Goal: Book appointment/travel/reservation

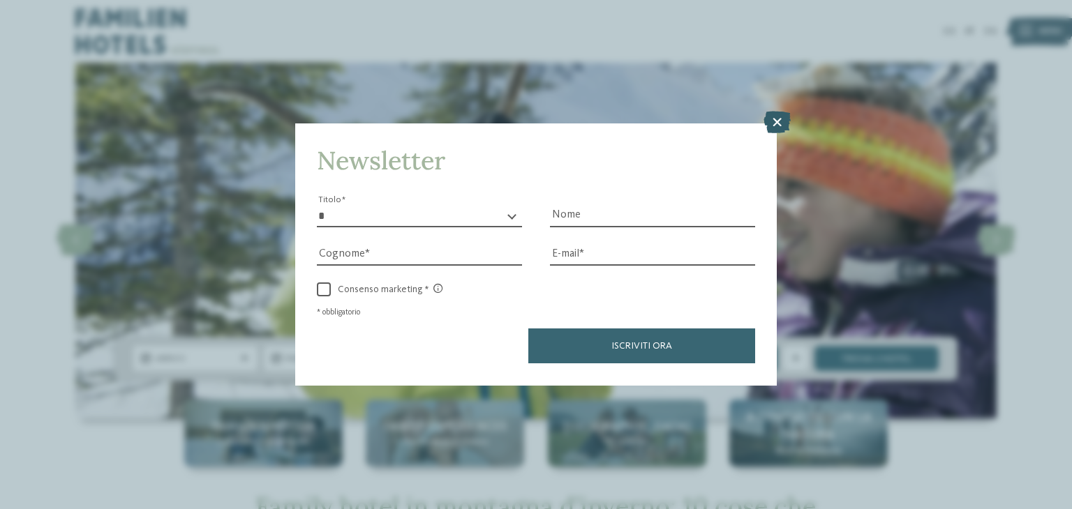
click at [787, 126] on icon at bounding box center [776, 123] width 27 height 22
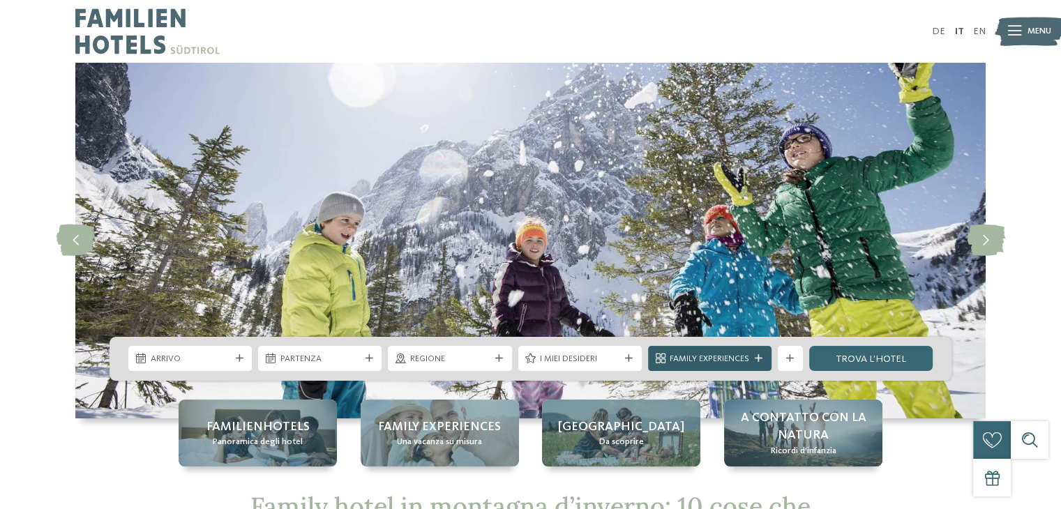
click at [756, 357] on icon at bounding box center [759, 359] width 8 height 8
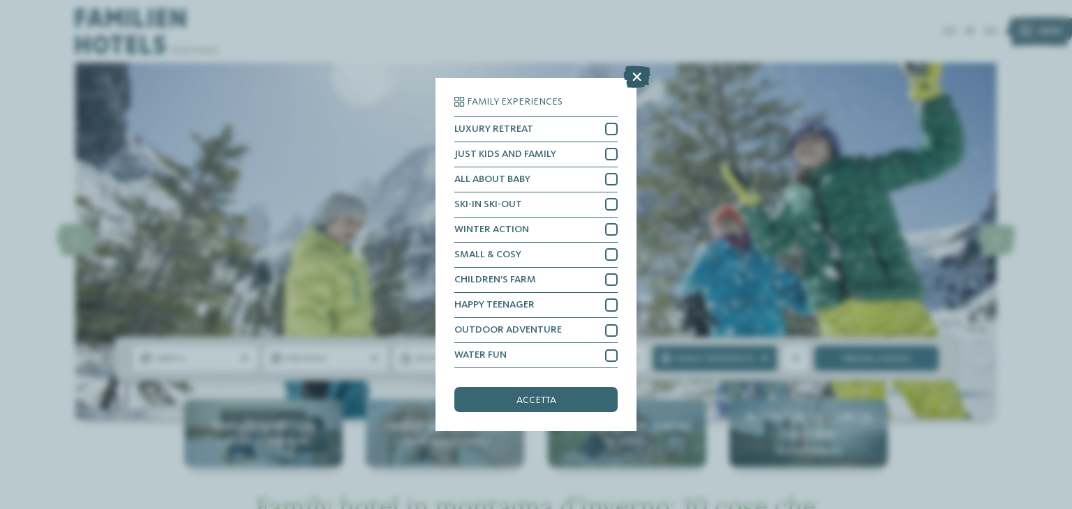
click at [644, 80] on icon at bounding box center [636, 77] width 27 height 22
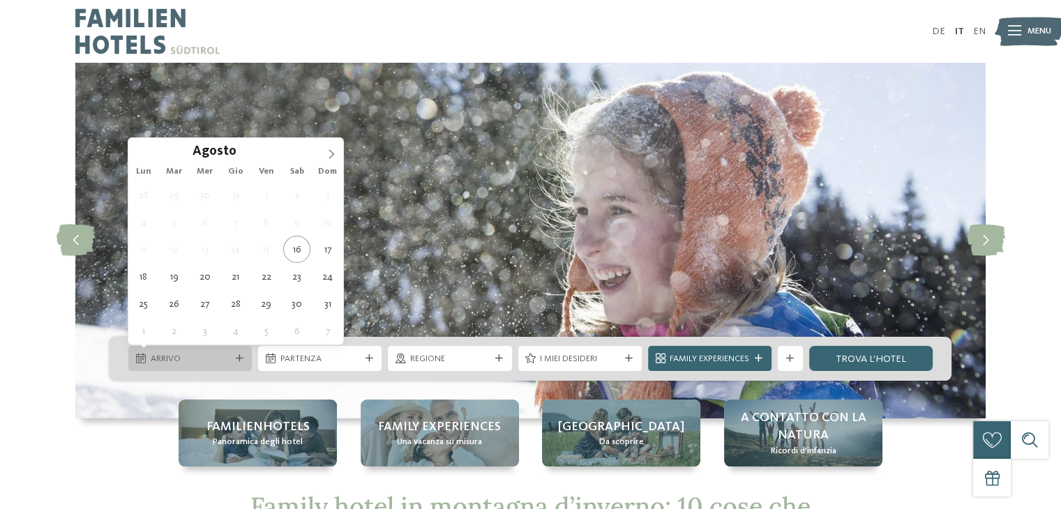
click at [237, 356] on icon at bounding box center [240, 359] width 8 height 8
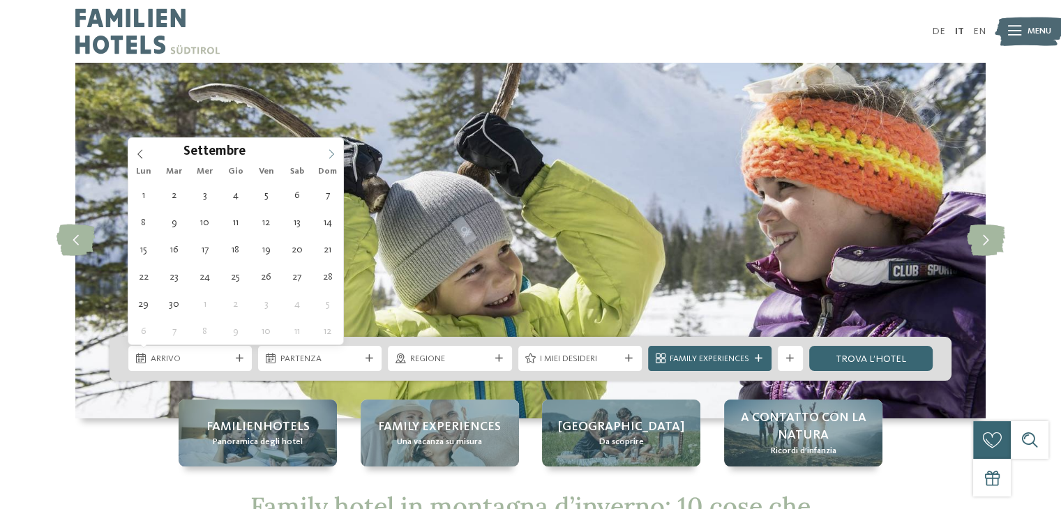
click at [334, 153] on icon at bounding box center [332, 154] width 10 height 10
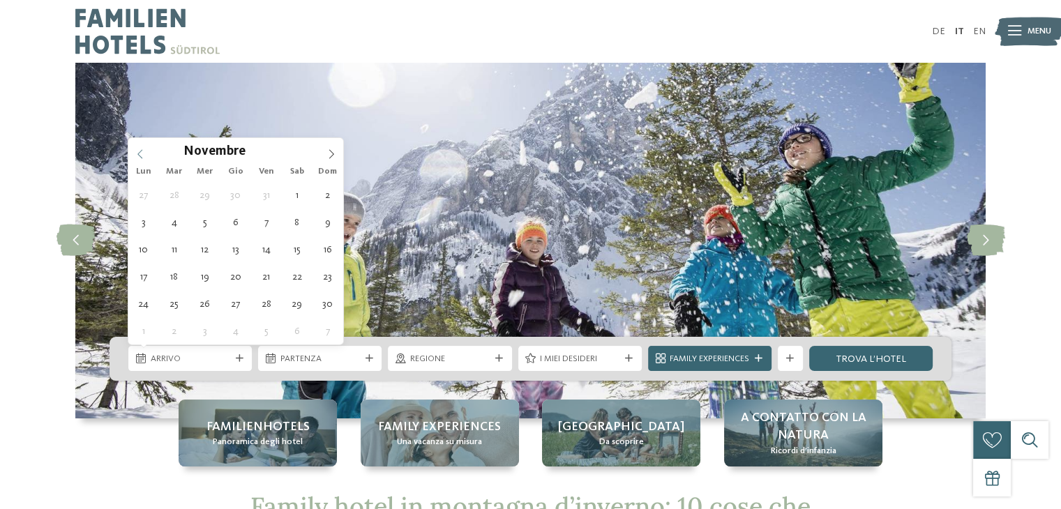
click at [135, 153] on icon at bounding box center [140, 154] width 10 height 10
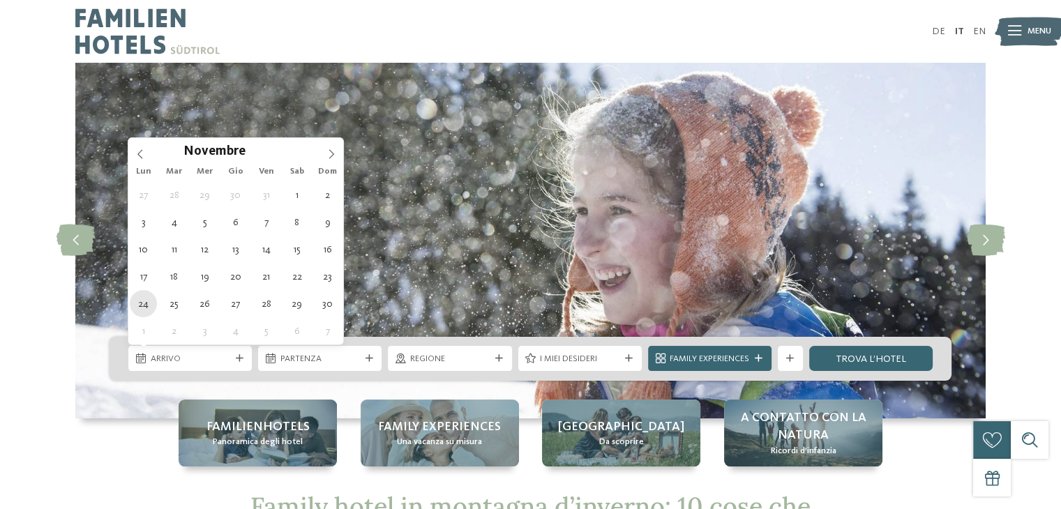
type div "[DATE]"
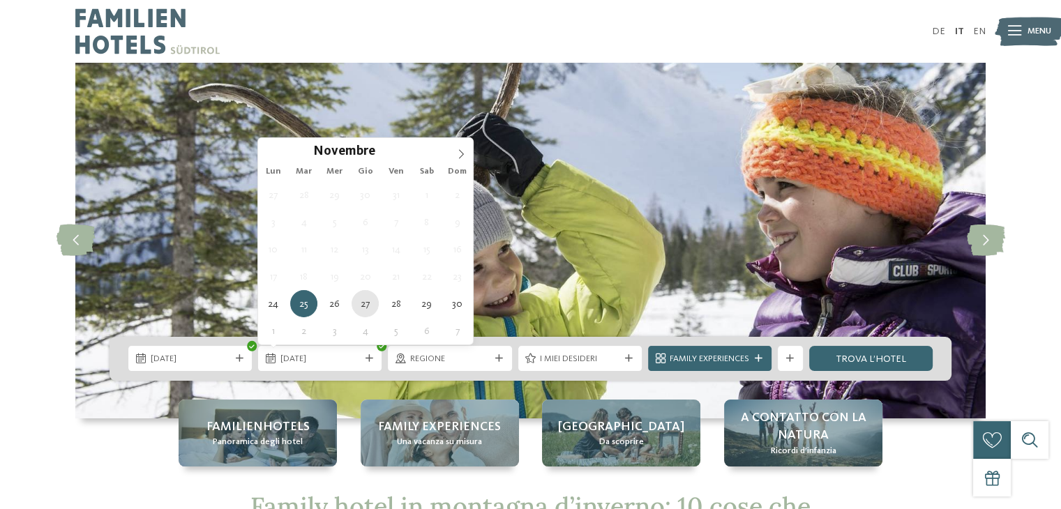
type div "[DATE]"
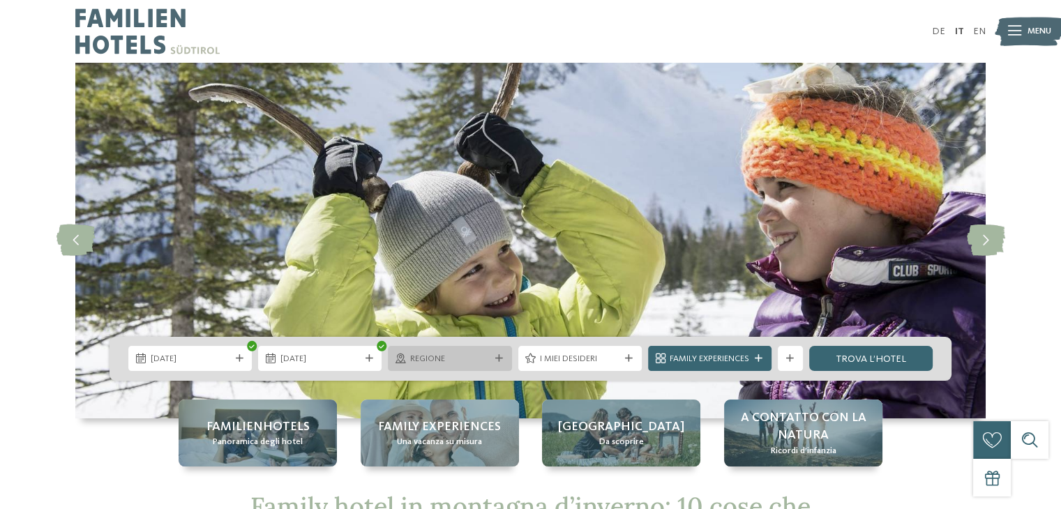
click at [501, 355] on icon at bounding box center [499, 359] width 8 height 8
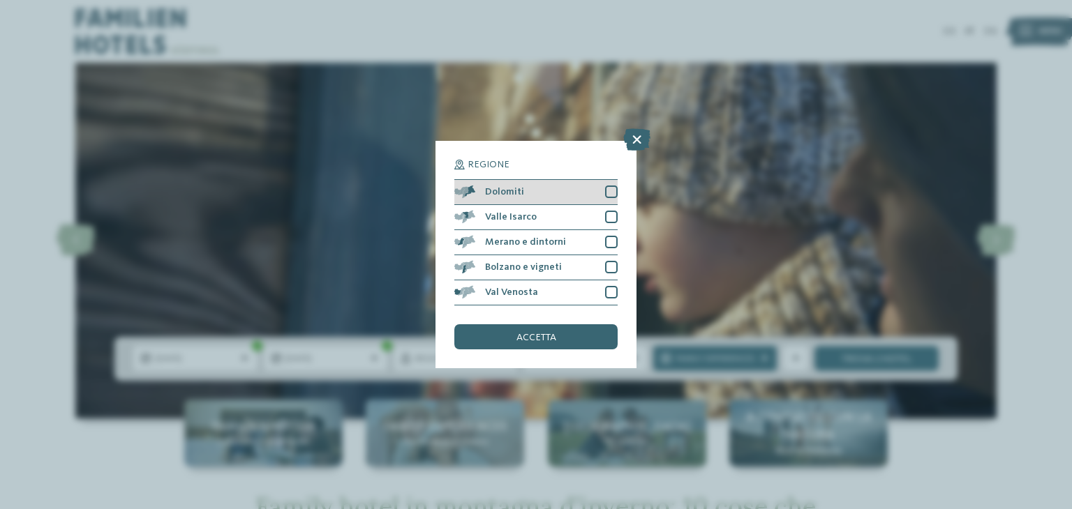
click at [605, 197] on div at bounding box center [611, 192] width 13 height 13
click at [609, 215] on div at bounding box center [611, 217] width 13 height 13
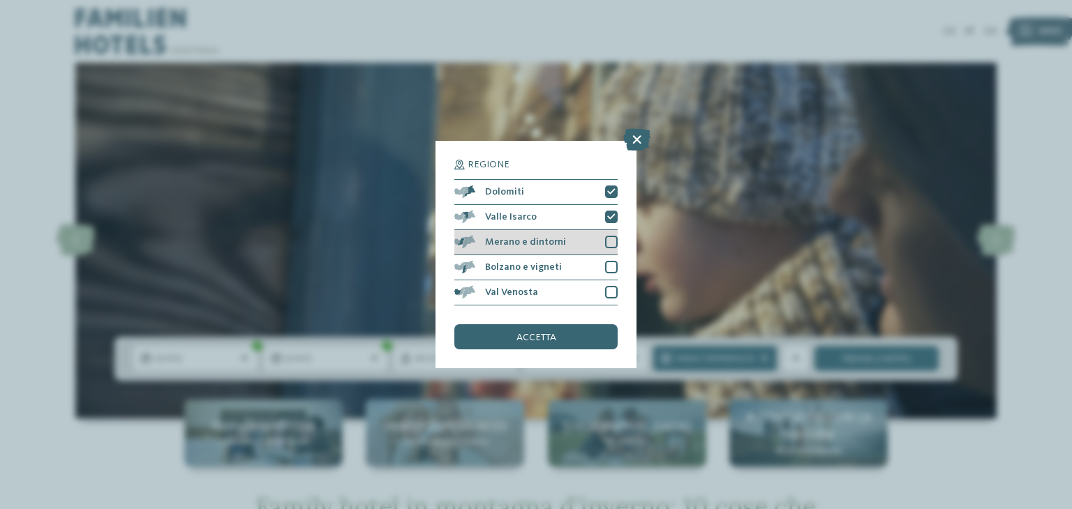
click at [611, 241] on div at bounding box center [611, 242] width 13 height 13
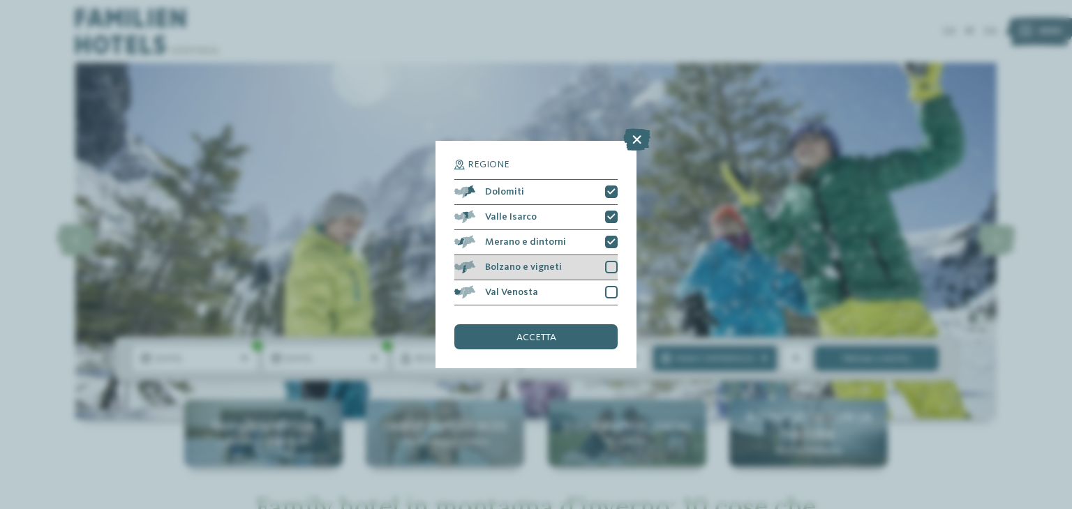
click at [611, 267] on div at bounding box center [611, 267] width 13 height 13
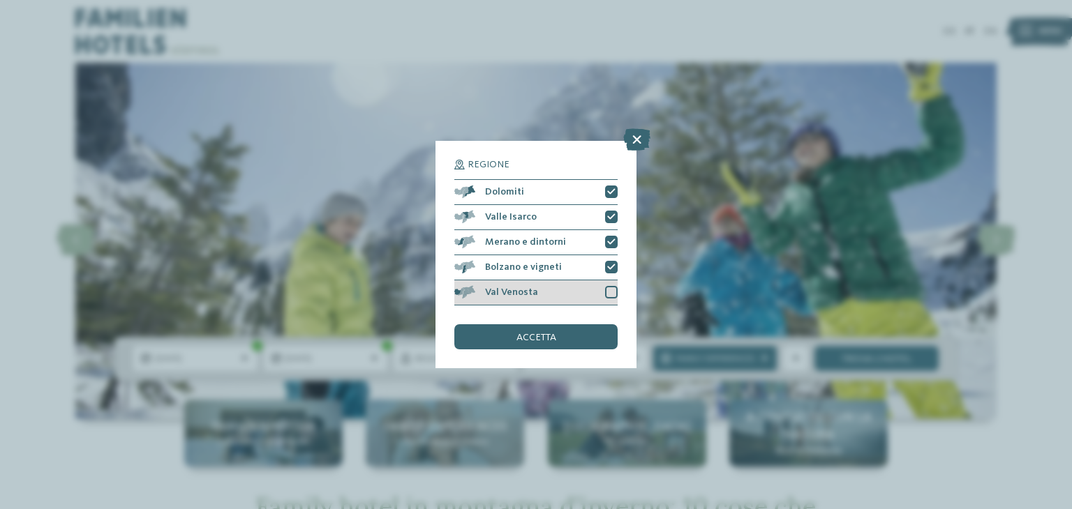
click at [611, 294] on div at bounding box center [611, 292] width 13 height 13
click at [586, 331] on div "accetta" at bounding box center [535, 336] width 163 height 25
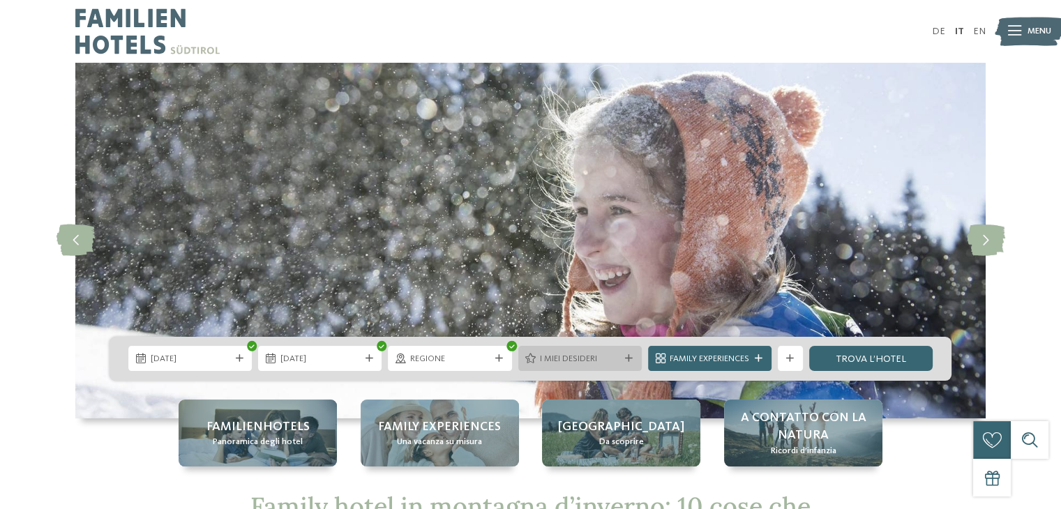
click at [627, 357] on icon at bounding box center [629, 359] width 8 height 8
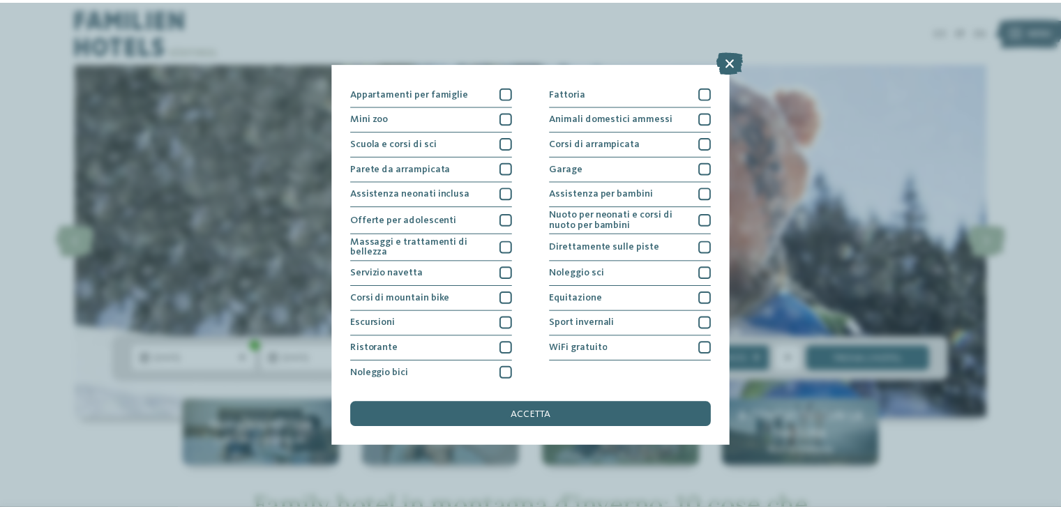
scroll to position [151, 0]
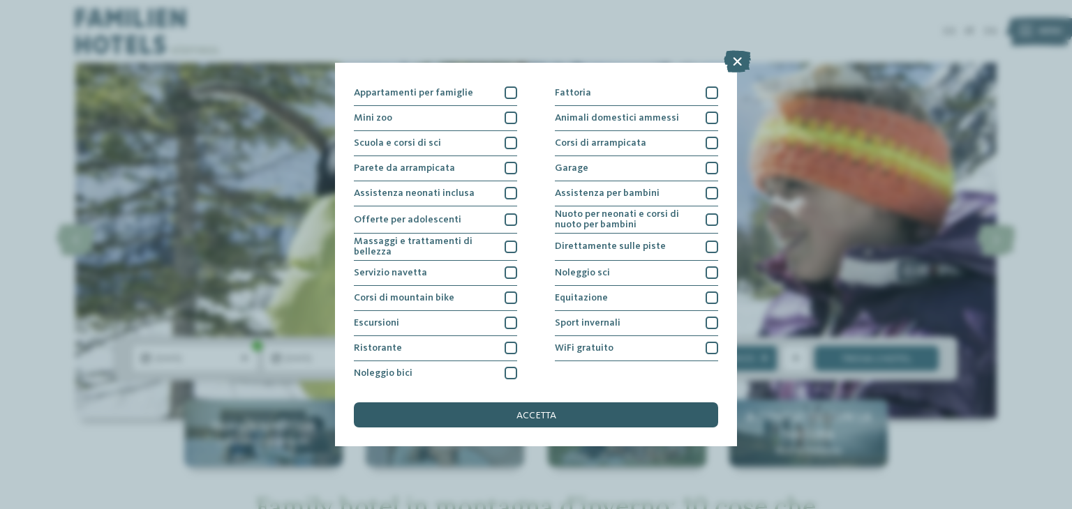
click at [659, 414] on div "accetta" at bounding box center [536, 415] width 364 height 25
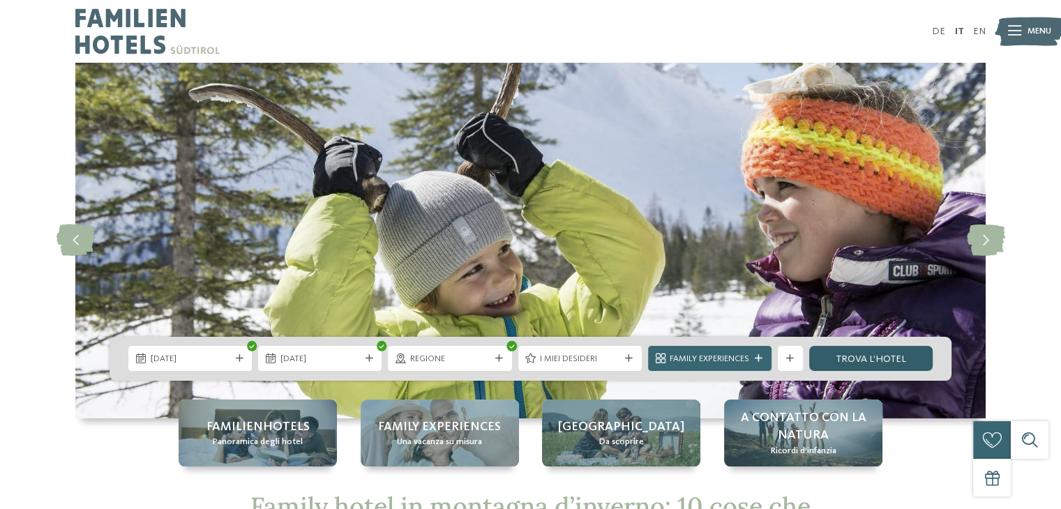
click at [884, 357] on link "trova l’hotel" at bounding box center [870, 358] width 123 height 25
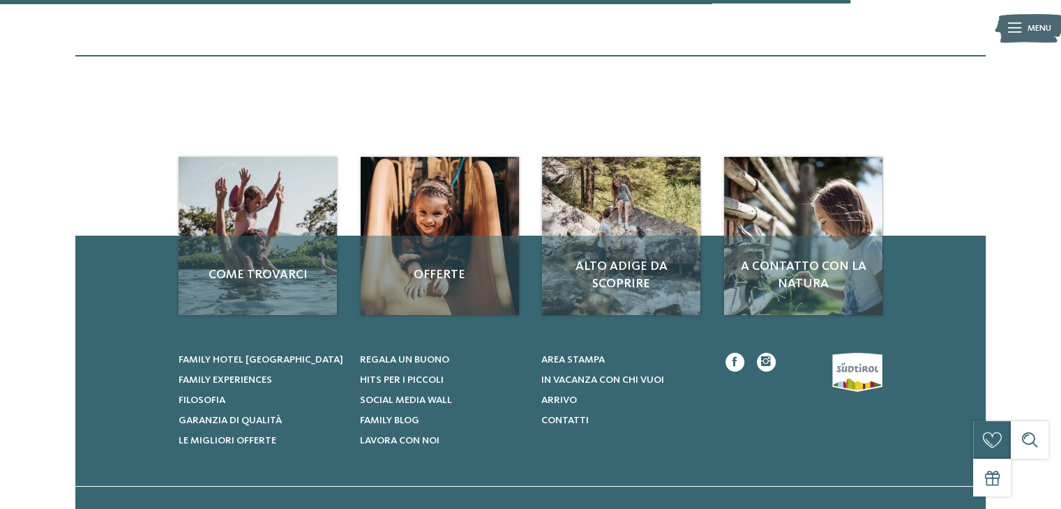
scroll to position [1343, 0]
